Goal: Task Accomplishment & Management: Check status

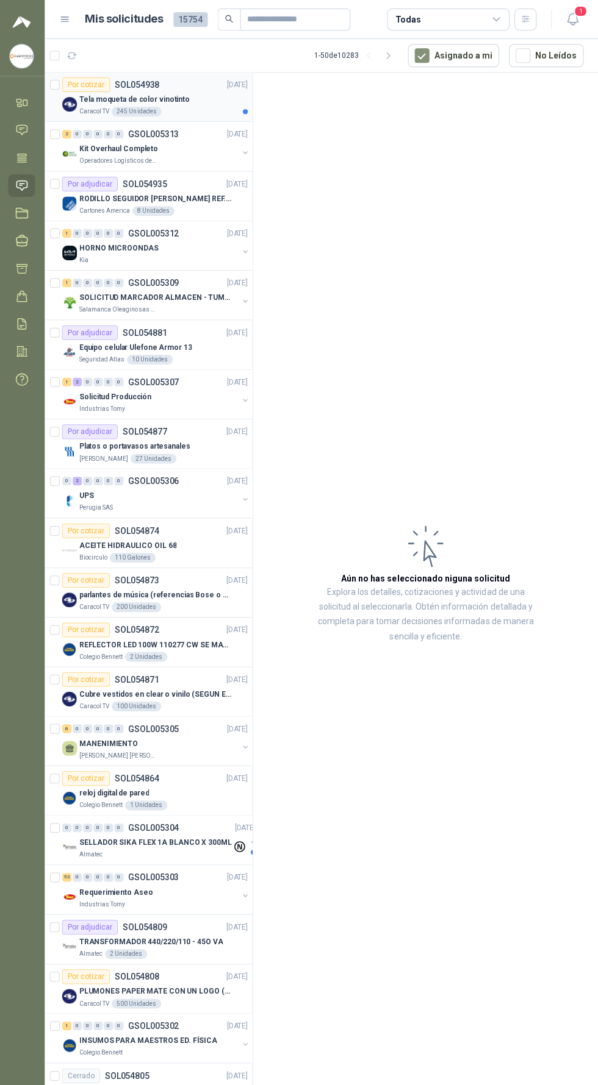
click at [170, 102] on p "Tela moqueta de color vinotinto" at bounding box center [135, 100] width 110 height 12
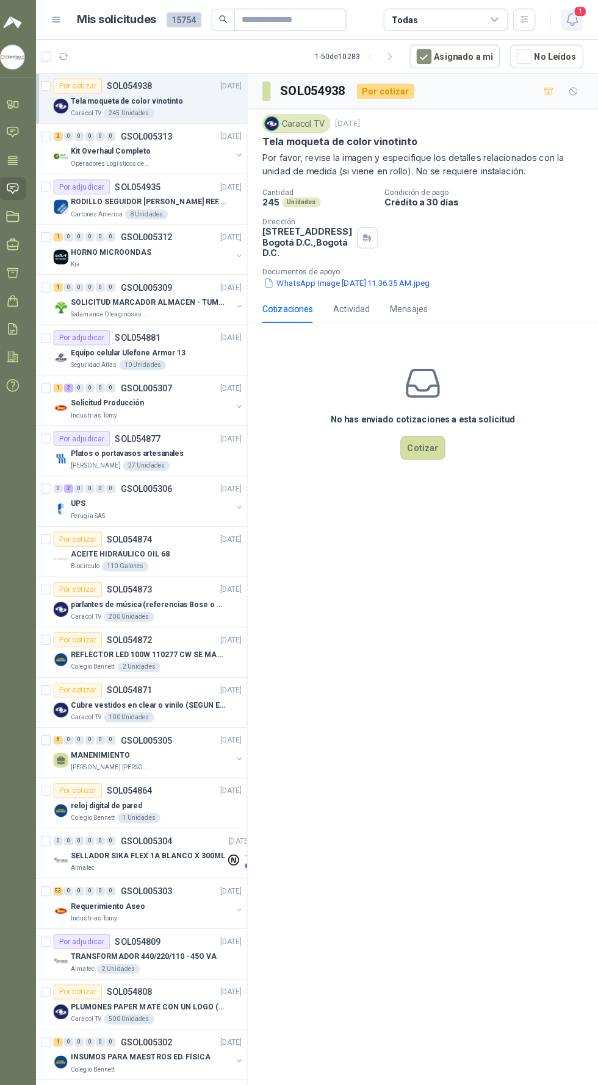
click at [571, 19] on icon "button" at bounding box center [572, 19] width 15 height 15
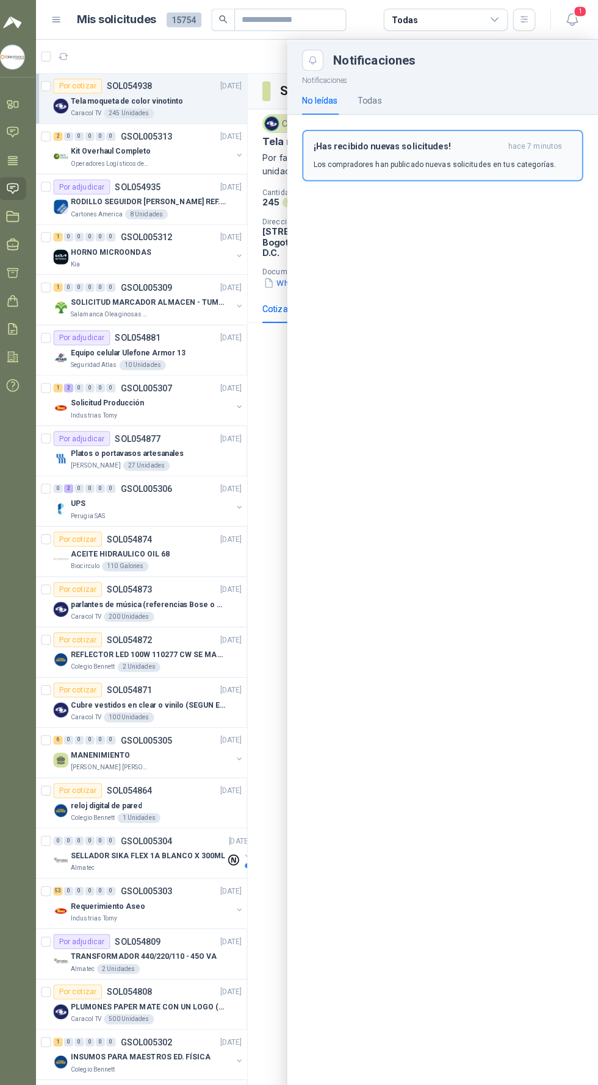
click at [500, 151] on div "¡Has recibido nuevas solicitudes! hace 7 minutos Los compradores han publicado …" at bounding box center [445, 152] width 254 height 29
